Goal: Task Accomplishment & Management: Manage account settings

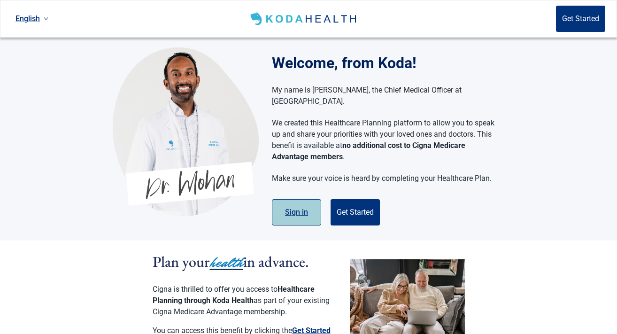
scroll to position [22, 0]
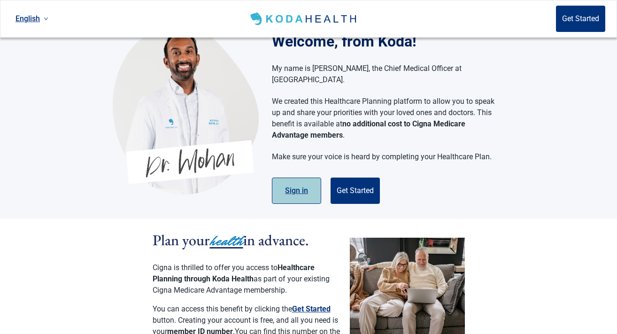
click at [288, 180] on button "Sign in" at bounding box center [296, 190] width 49 height 26
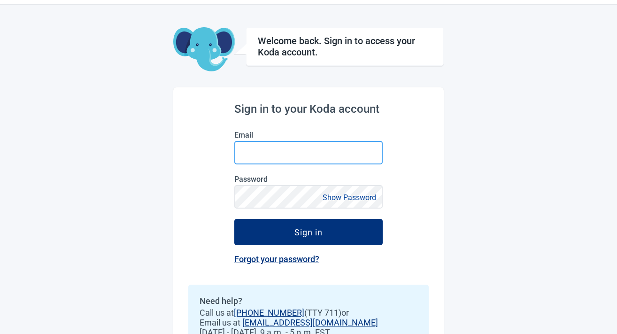
click at [277, 153] on input "Email" at bounding box center [308, 152] width 148 height 23
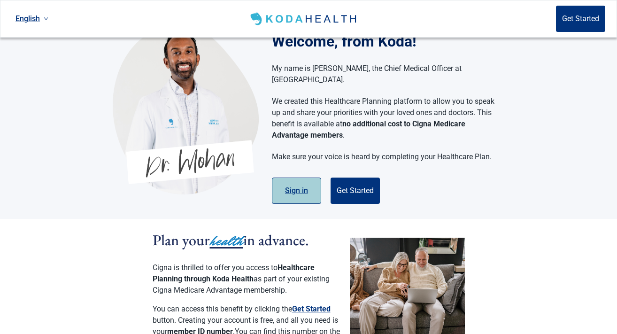
click at [281, 183] on button "Sign in" at bounding box center [296, 190] width 49 height 26
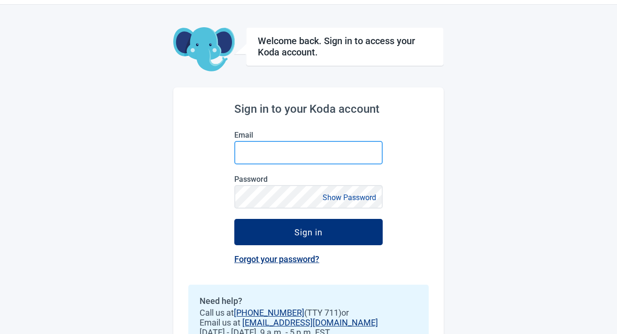
click at [259, 146] on input "Email" at bounding box center [308, 152] width 148 height 23
click at [232, 155] on div "Sign in to your Koda account Email Password Show Password Sign in Forgot your p…" at bounding box center [308, 229] width 270 height 284
click at [253, 256] on link "Forgot your password?" at bounding box center [276, 259] width 85 height 10
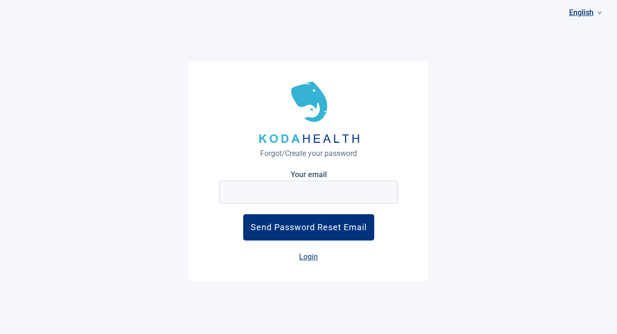
scroll to position [22, 0]
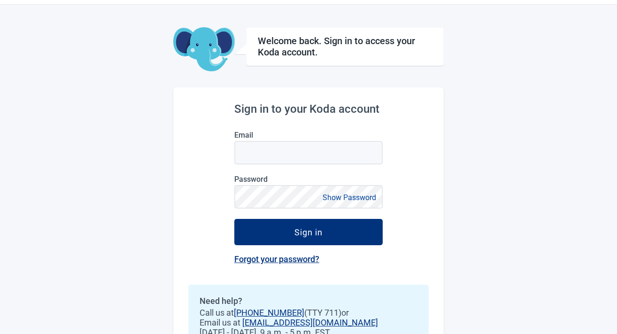
click at [200, 239] on div "Sign in to your Koda account Email Password Show Password Sign in Forgot your p…" at bounding box center [308, 229] width 270 height 284
